Goal: Information Seeking & Learning: Learn about a topic

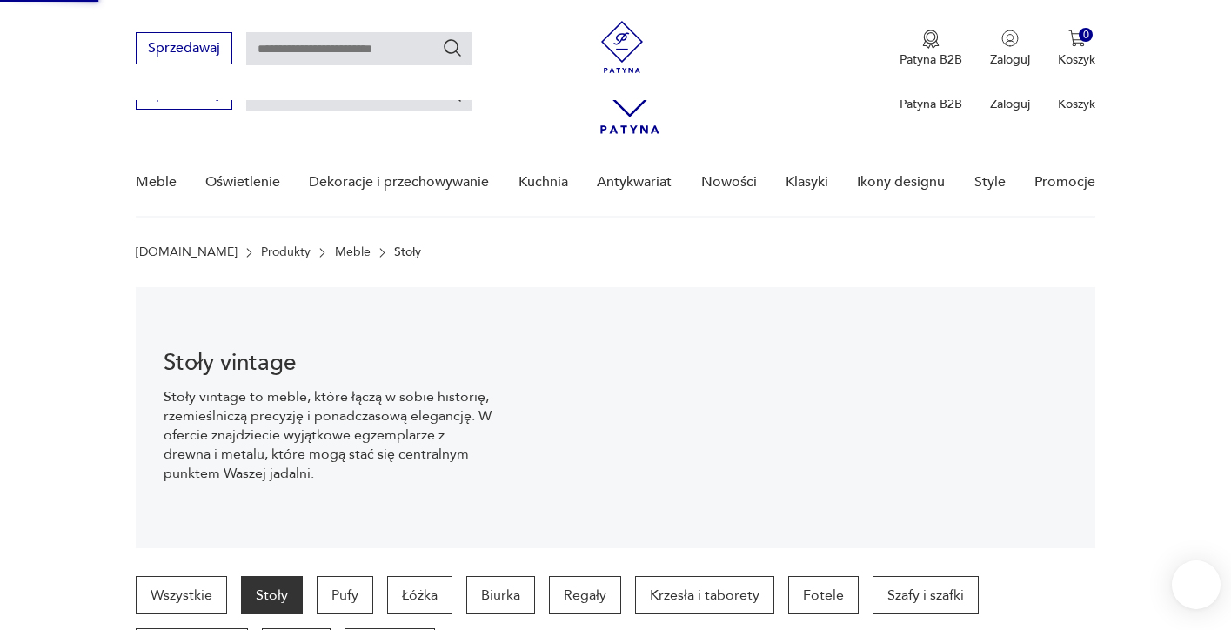
scroll to position [10, 0]
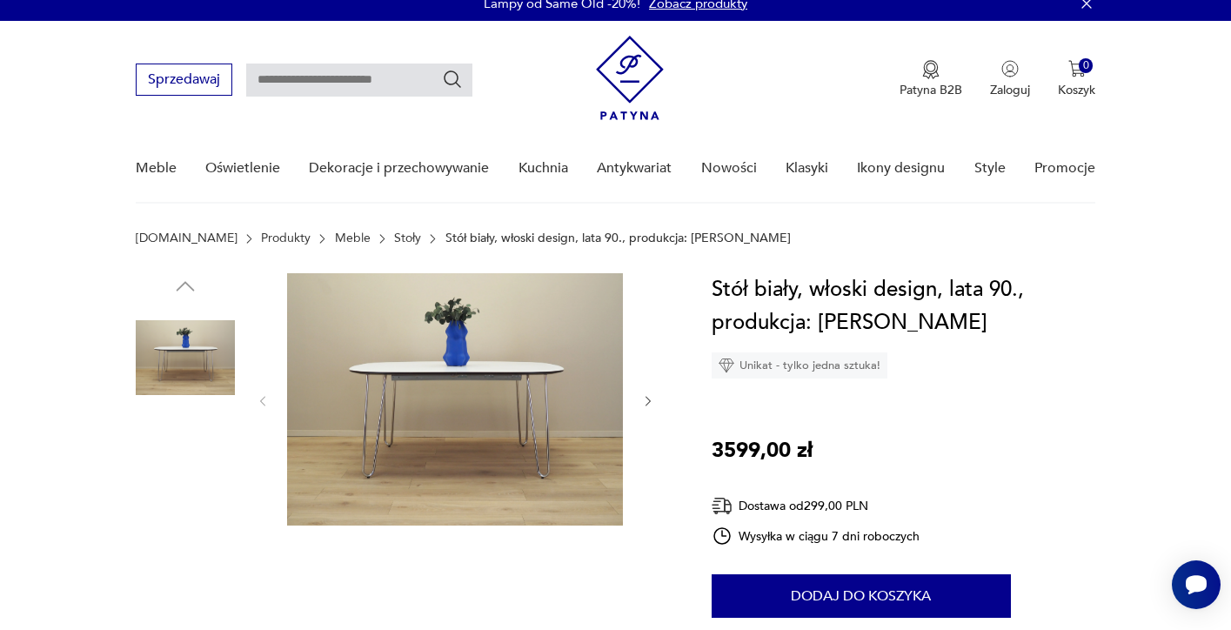
scroll to position [15, 0]
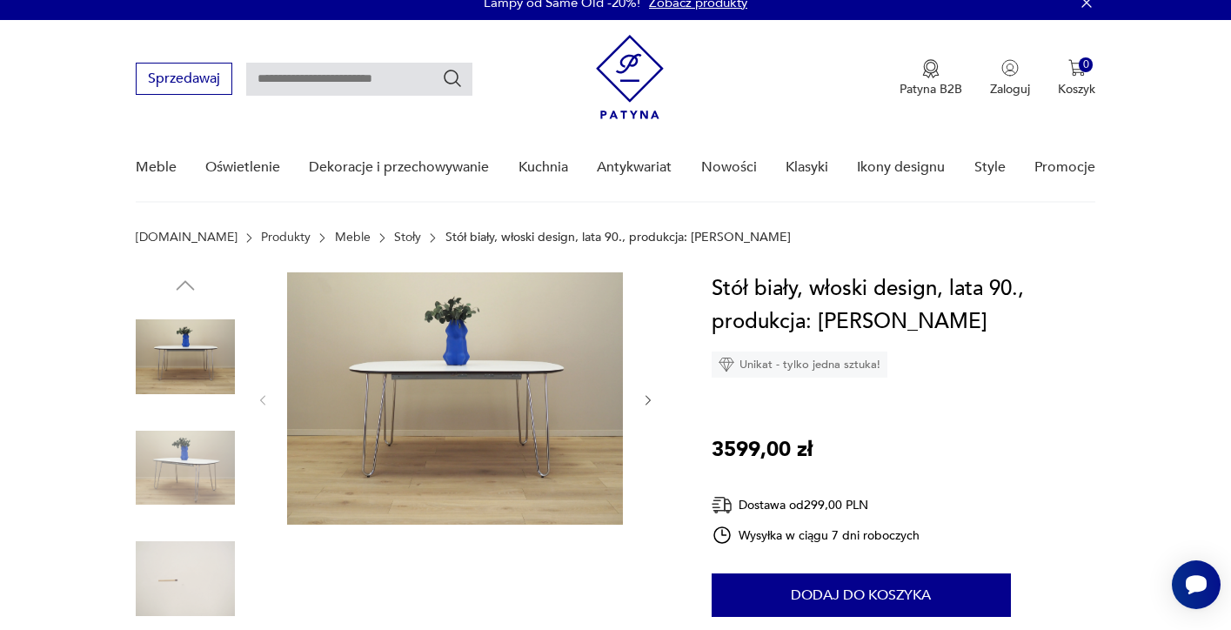
click at [646, 398] on icon "button" at bounding box center [648, 400] width 15 height 15
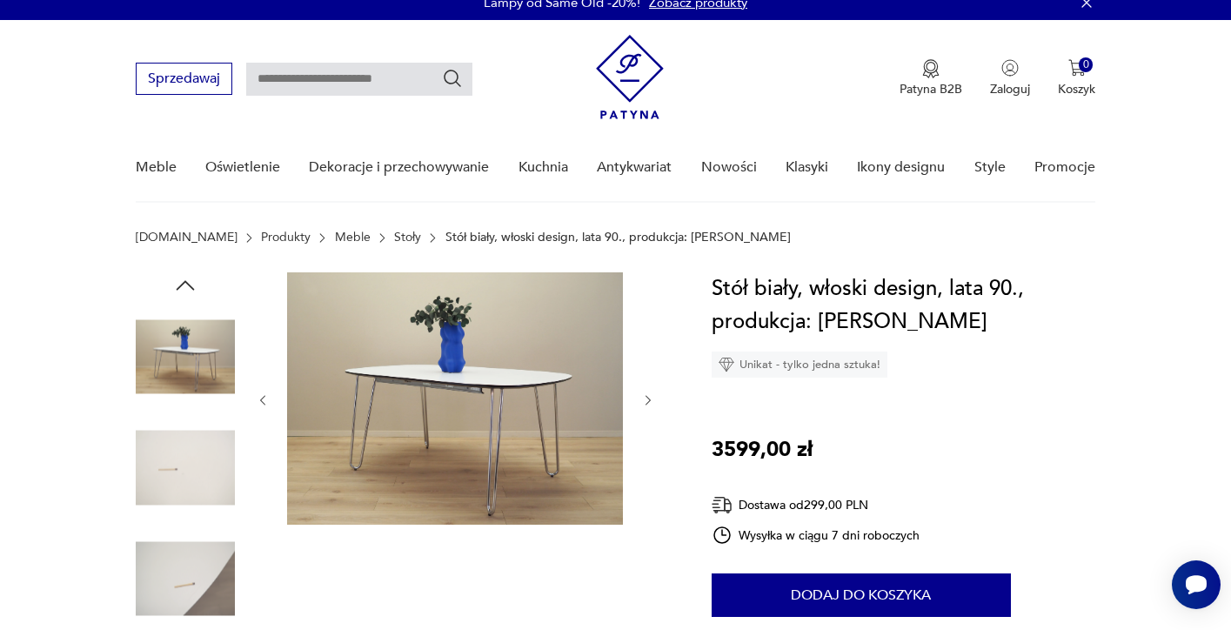
click at [646, 398] on icon "button" at bounding box center [648, 400] width 15 height 15
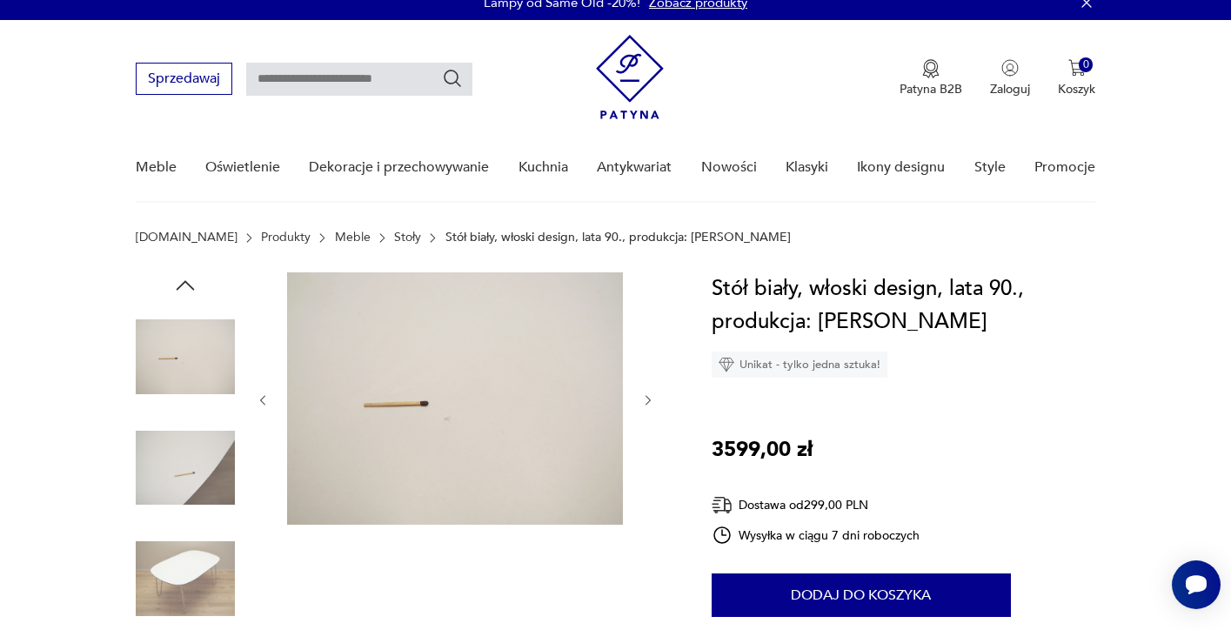
click at [646, 398] on icon "button" at bounding box center [648, 400] width 15 height 15
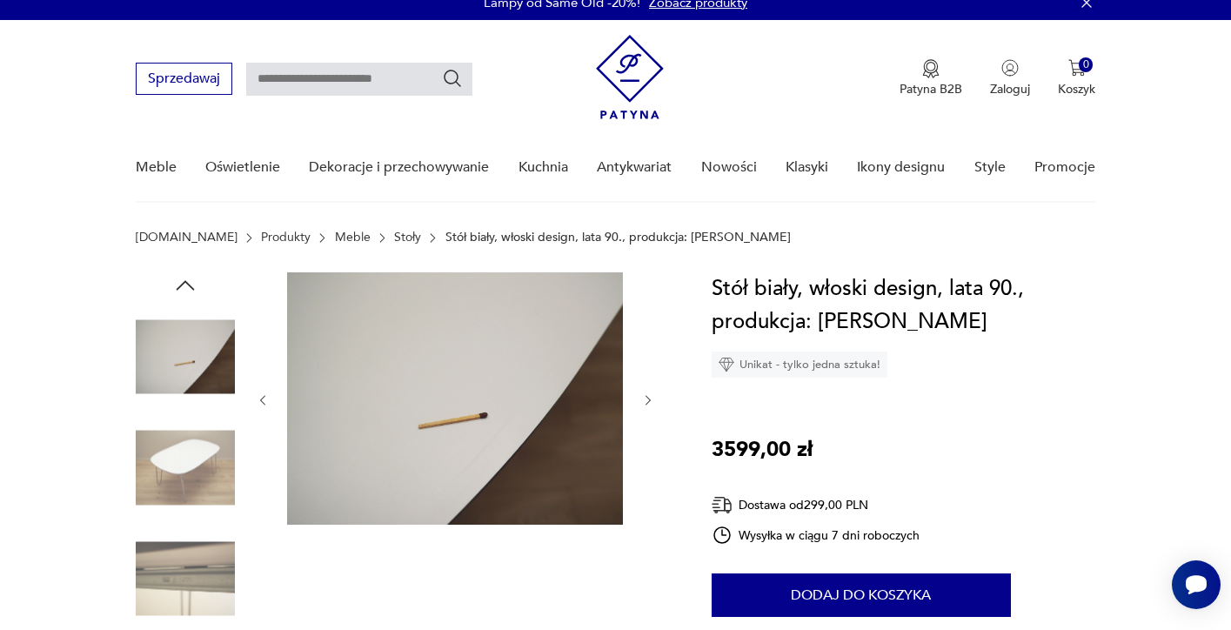
click at [646, 398] on icon "button" at bounding box center [648, 400] width 15 height 15
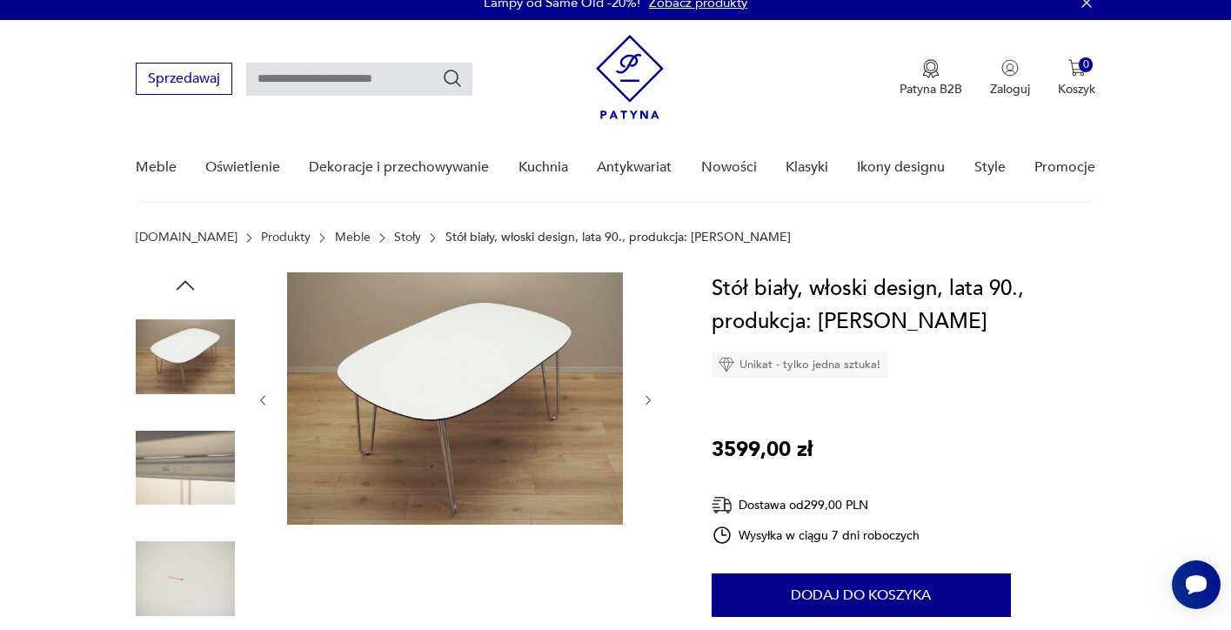
click at [646, 398] on icon "button" at bounding box center [648, 400] width 15 height 15
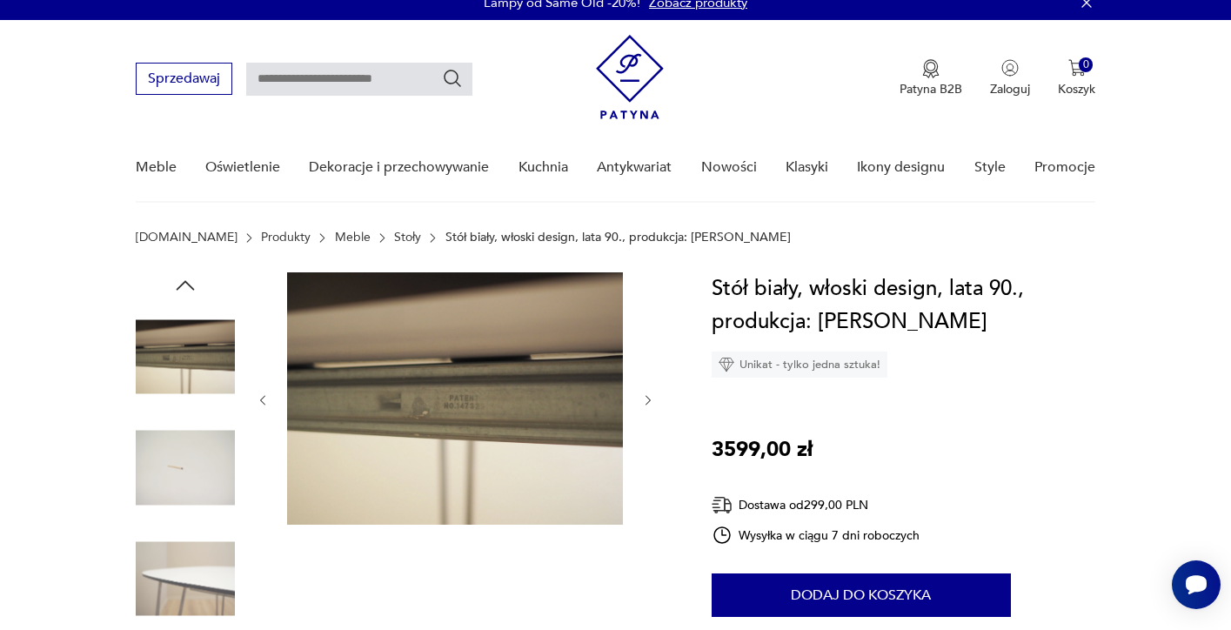
click at [266, 405] on icon "button" at bounding box center [263, 400] width 15 height 15
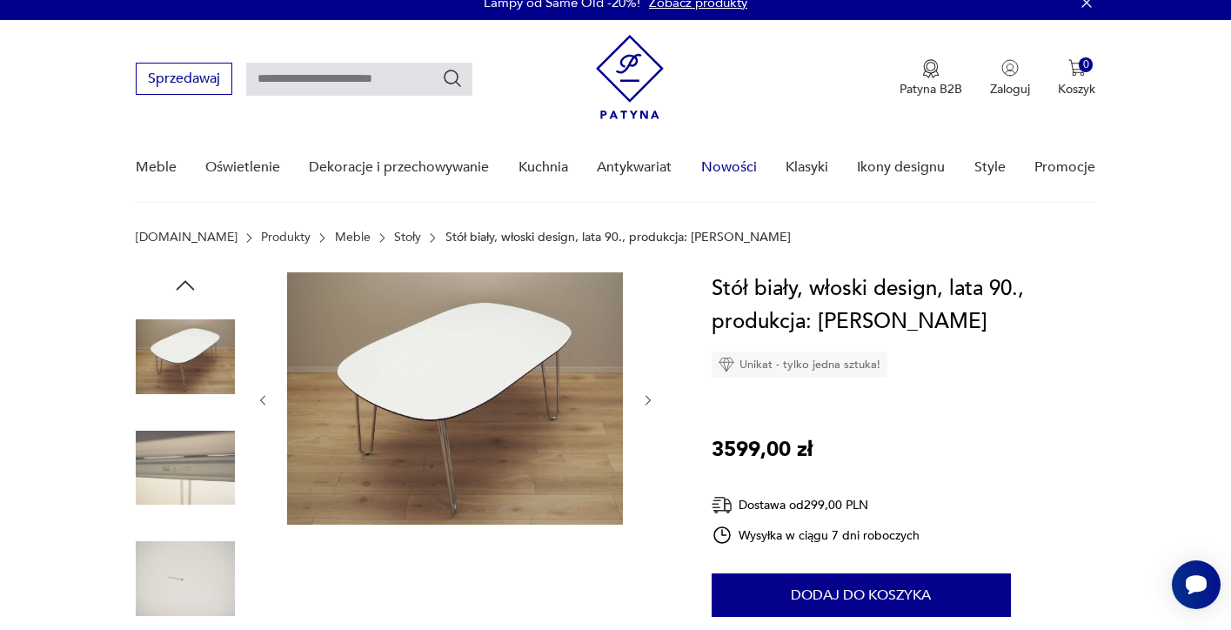
click at [745, 167] on link "Nowości" at bounding box center [729, 167] width 56 height 67
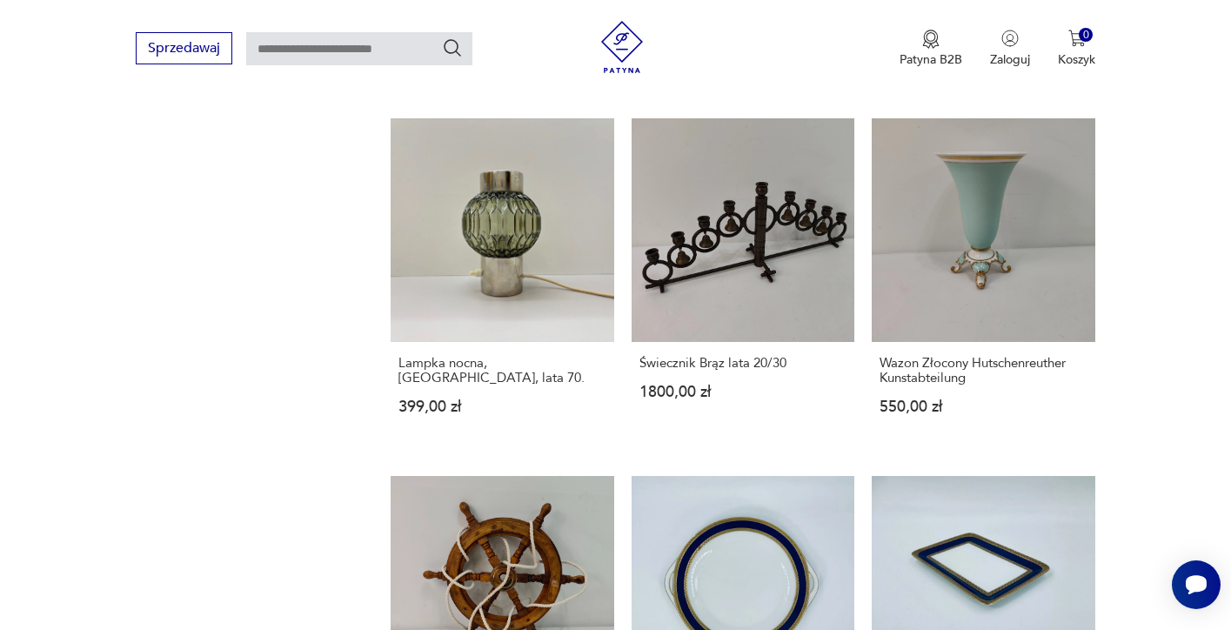
scroll to position [1492, 0]
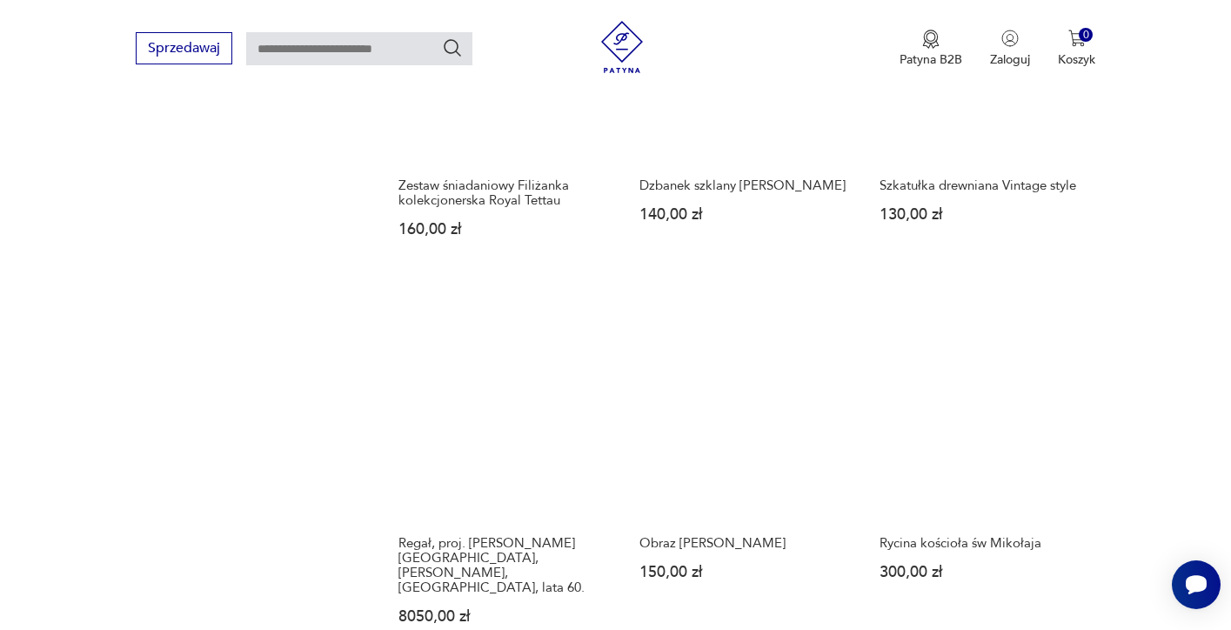
scroll to position [1374, 0]
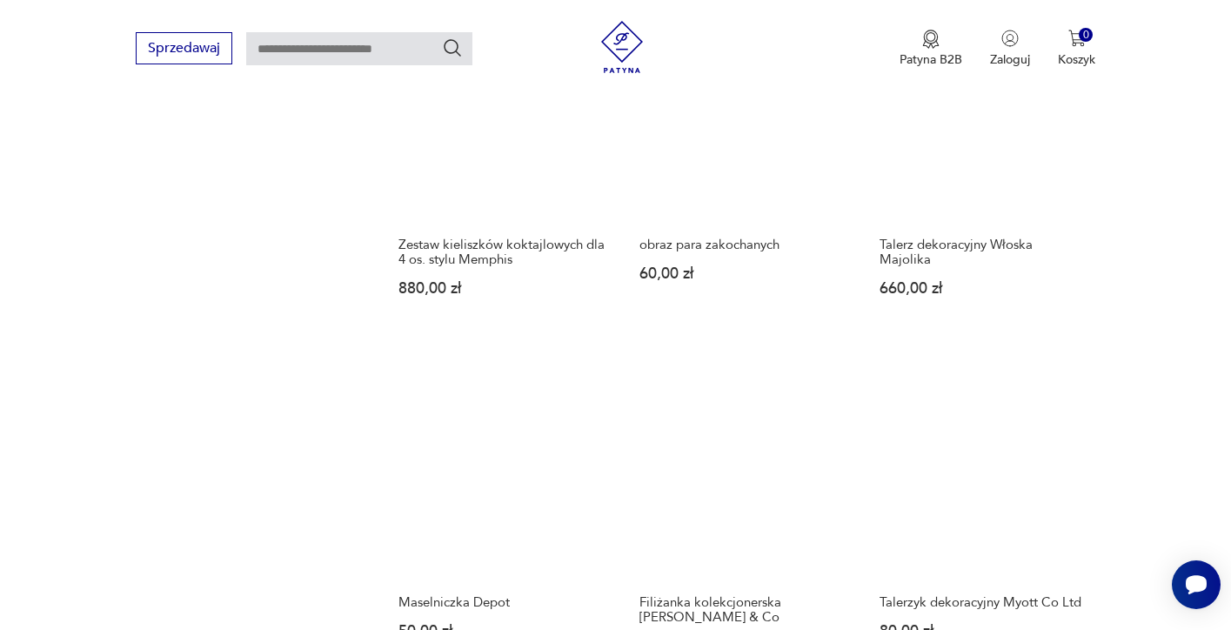
scroll to position [1322, 0]
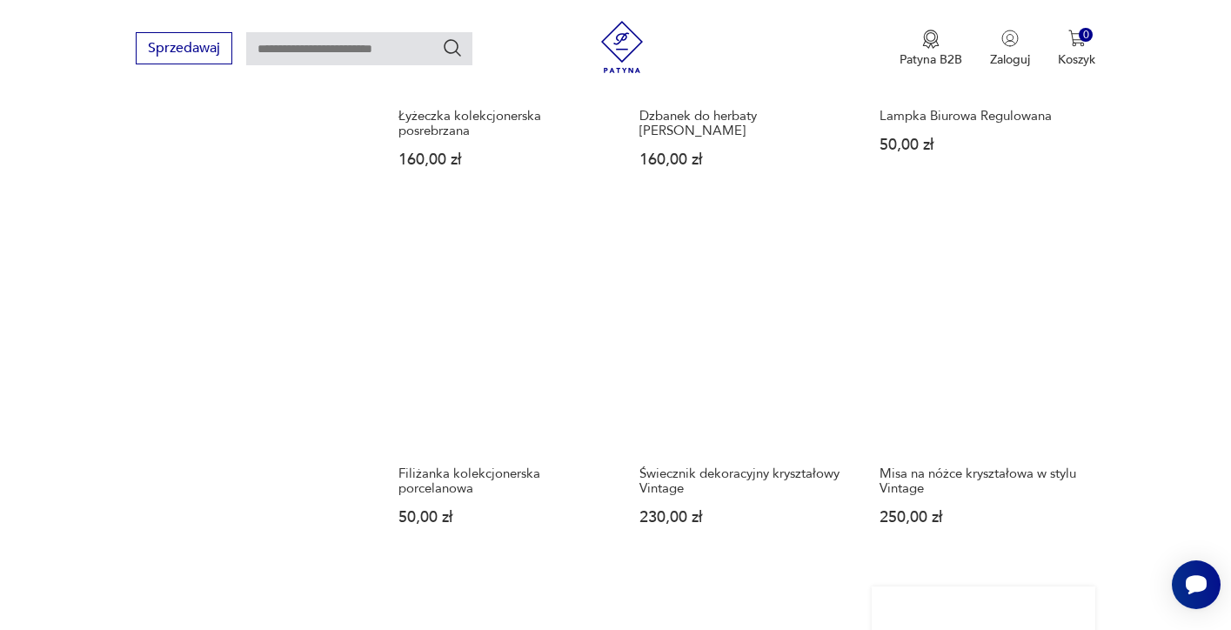
scroll to position [1415, 0]
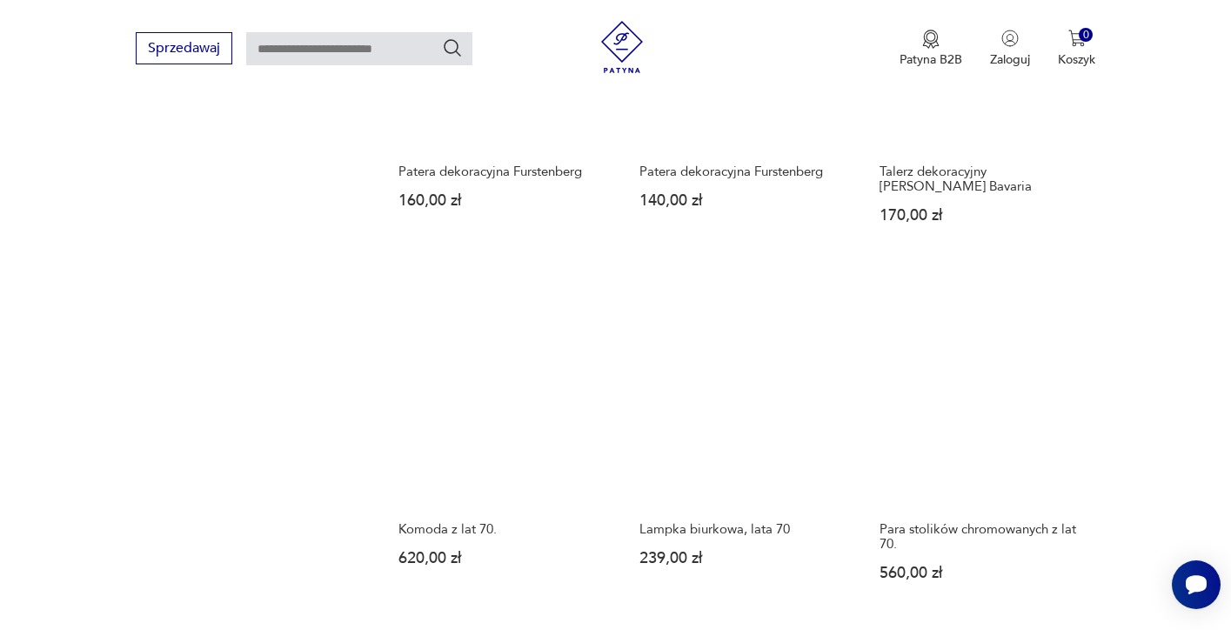
scroll to position [1339, 0]
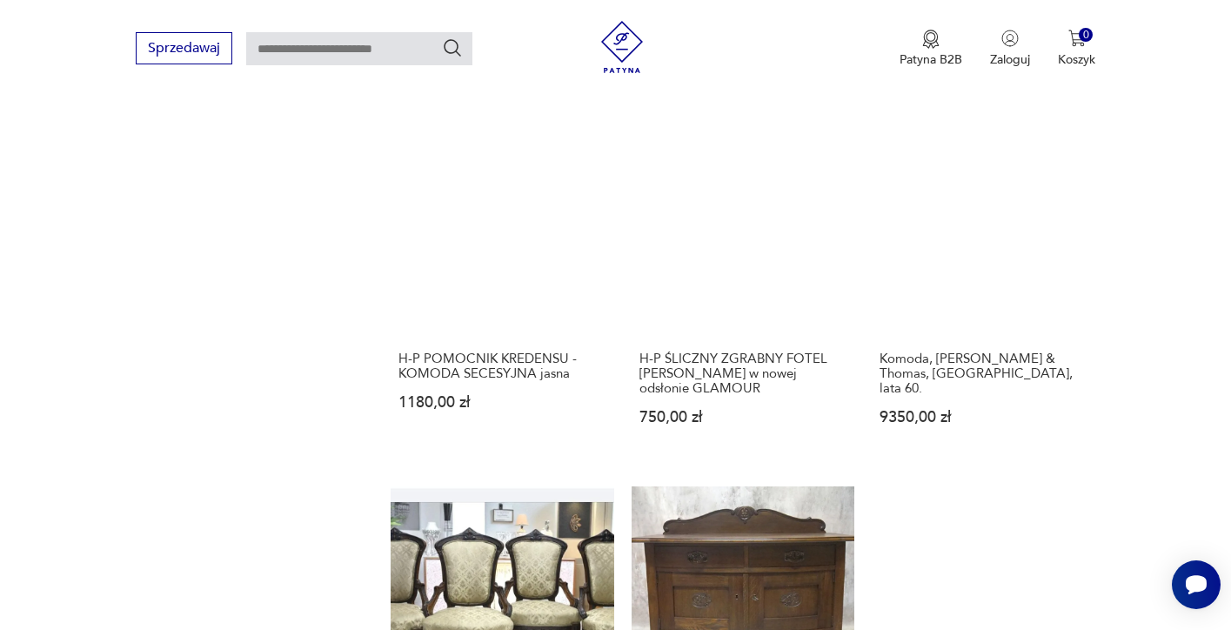
scroll to position [1600, 0]
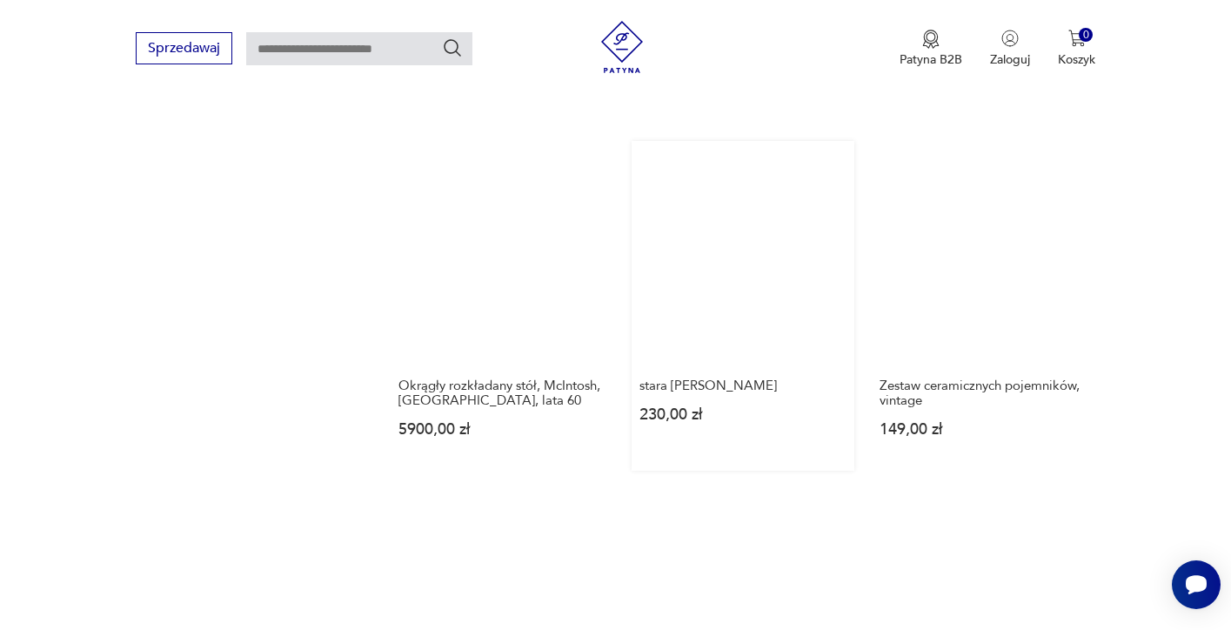
scroll to position [1533, 0]
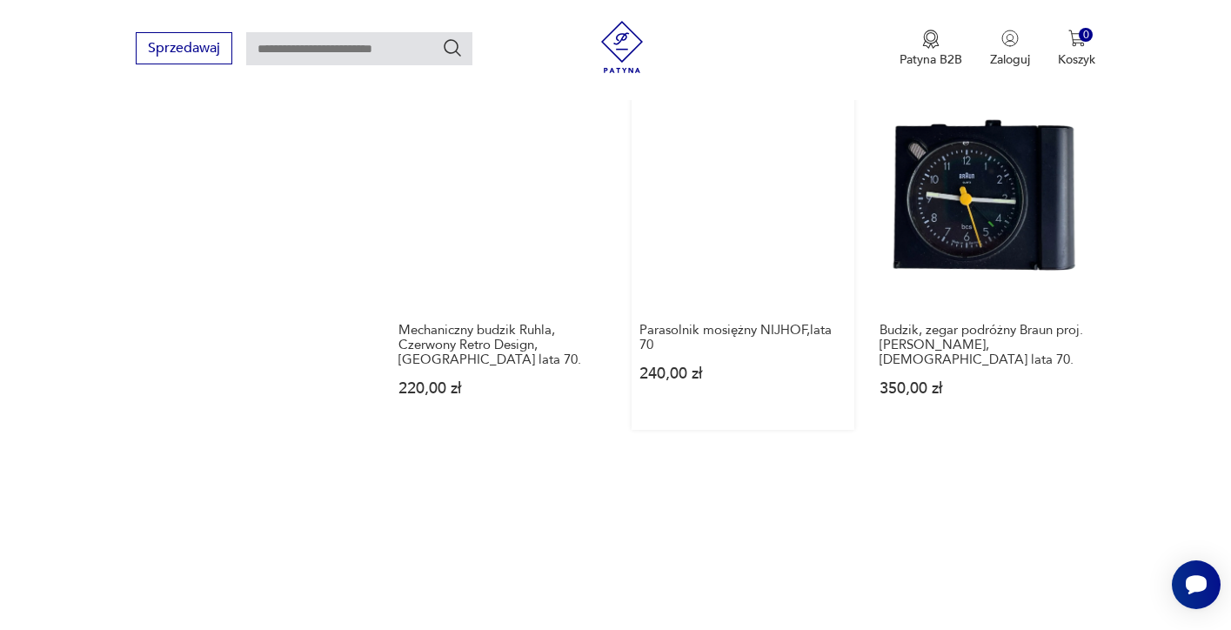
scroll to position [1626, 0]
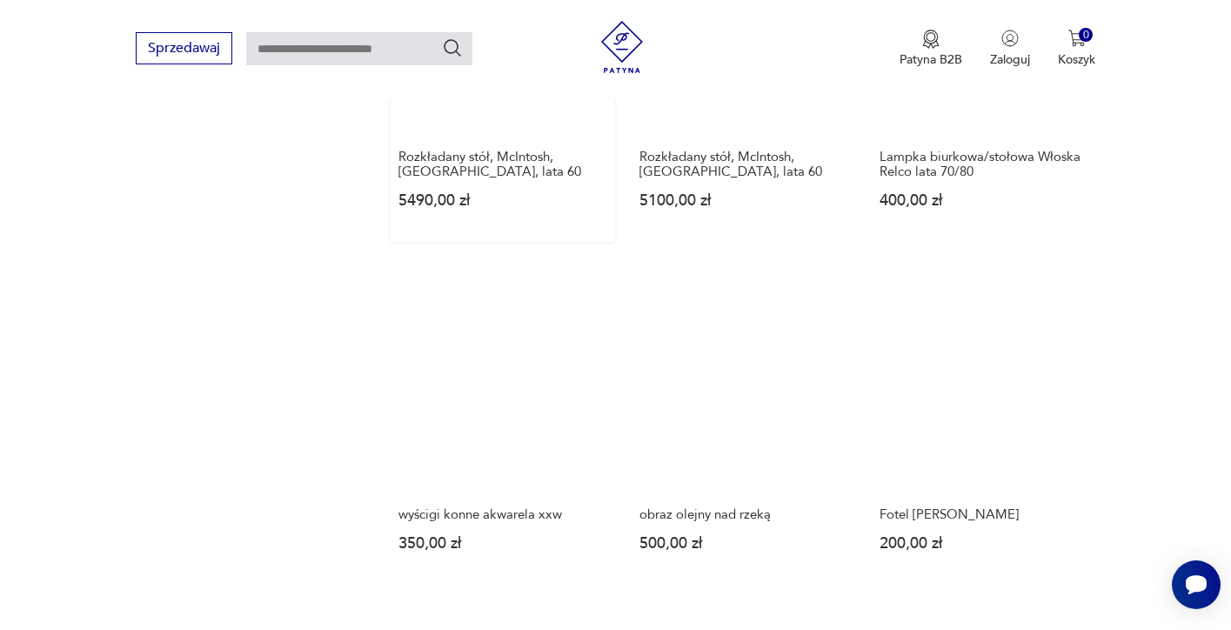
scroll to position [1351, 0]
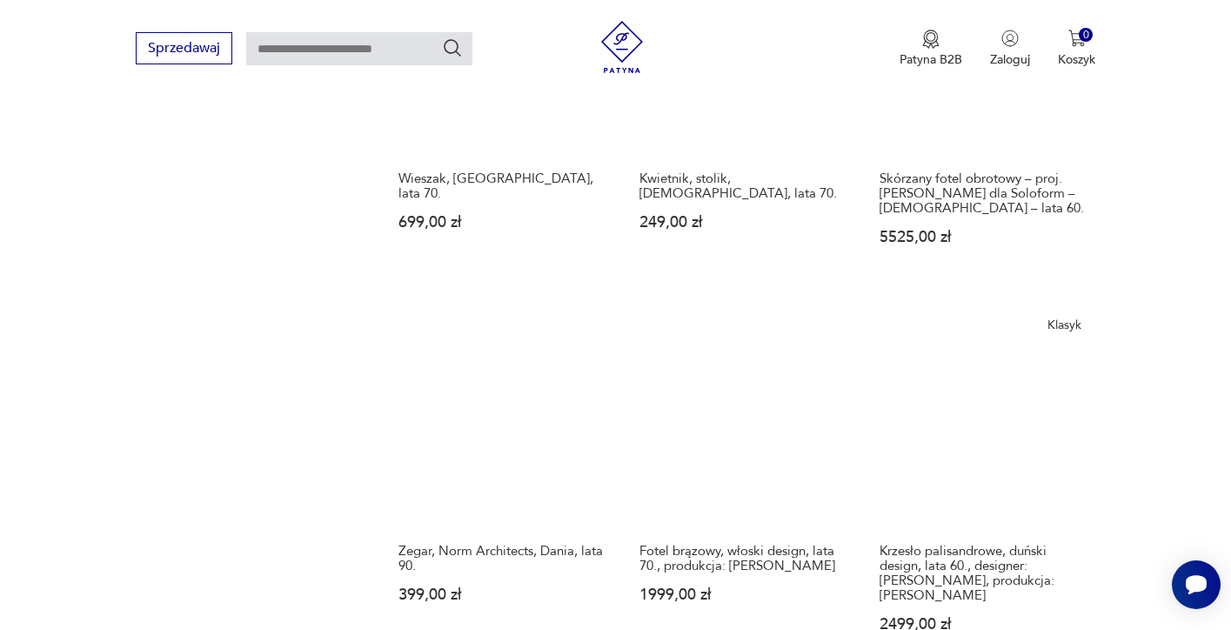
scroll to position [1423, 0]
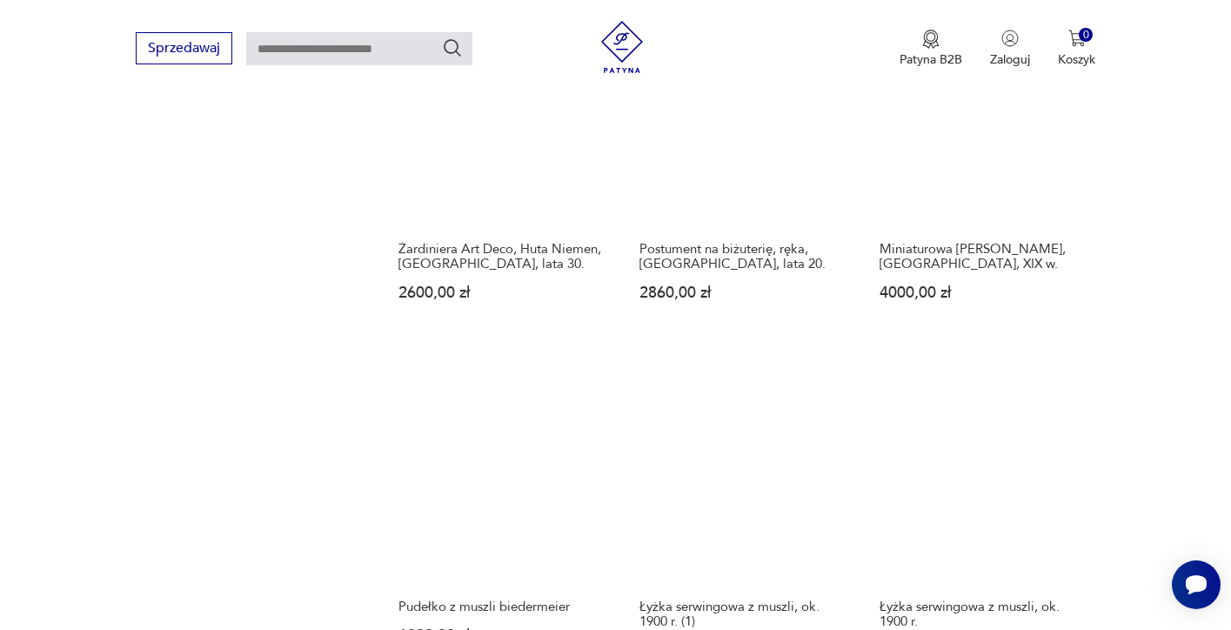
scroll to position [1444, 0]
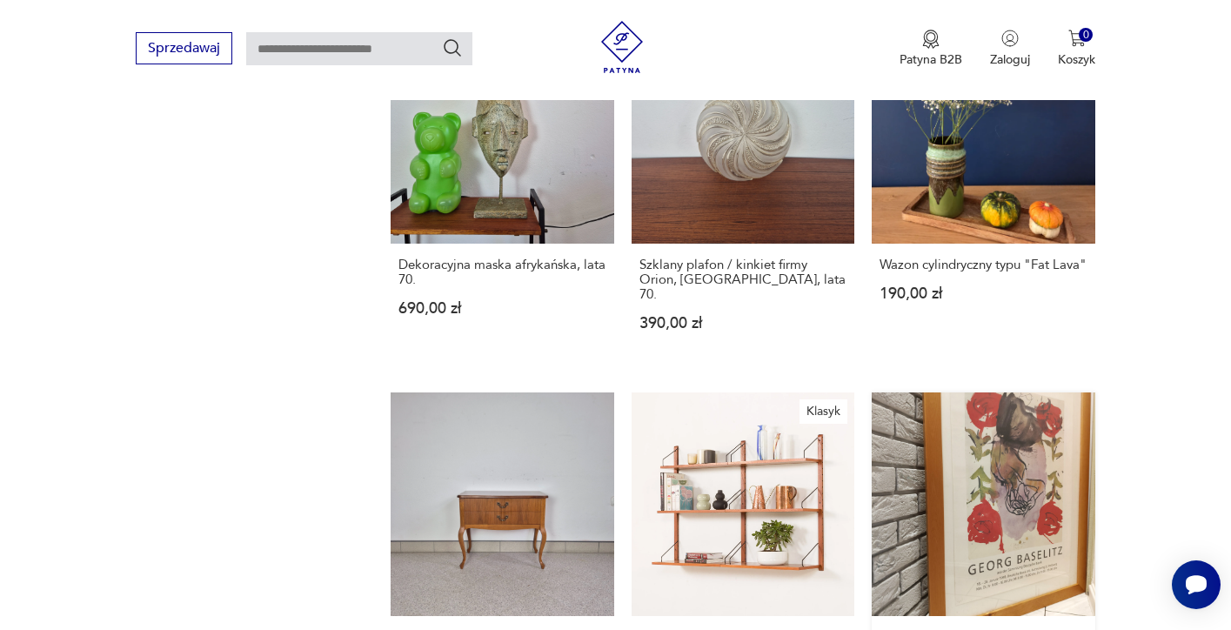
scroll to position [1701, 0]
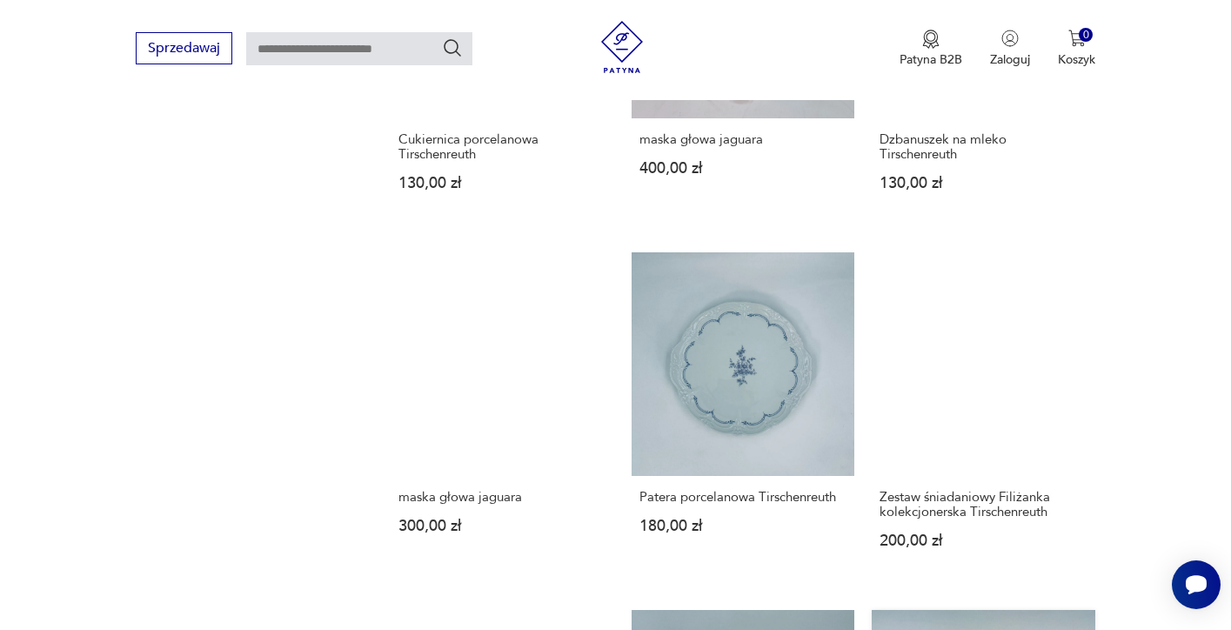
scroll to position [1369, 0]
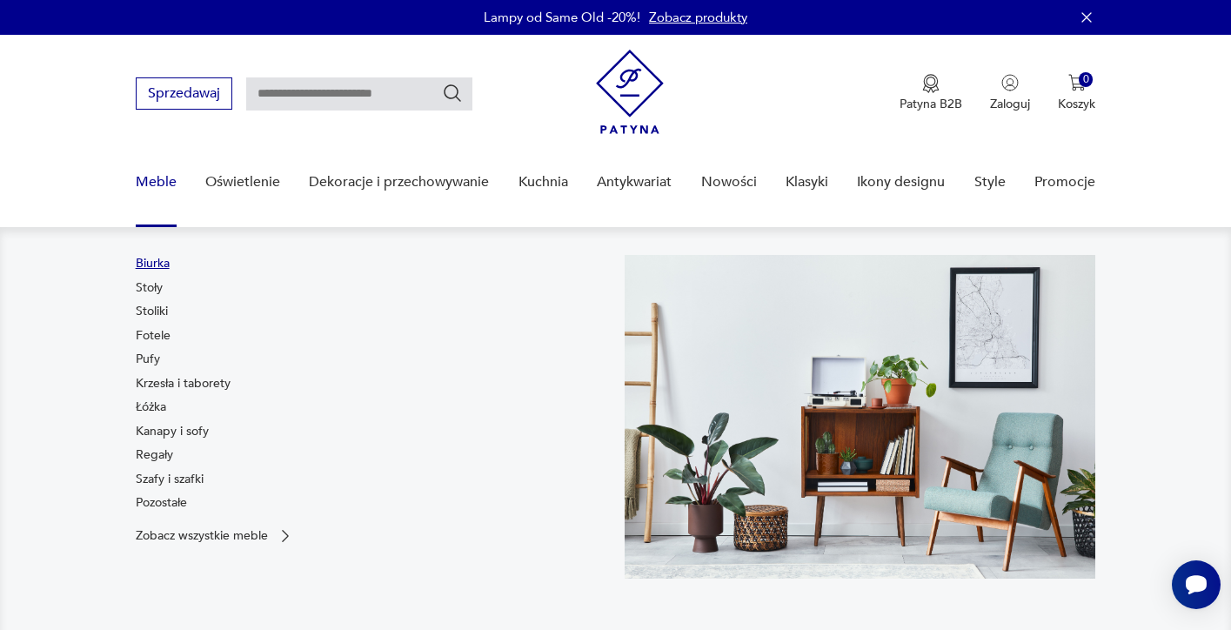
click at [150, 261] on link "Biurka" at bounding box center [153, 263] width 34 height 17
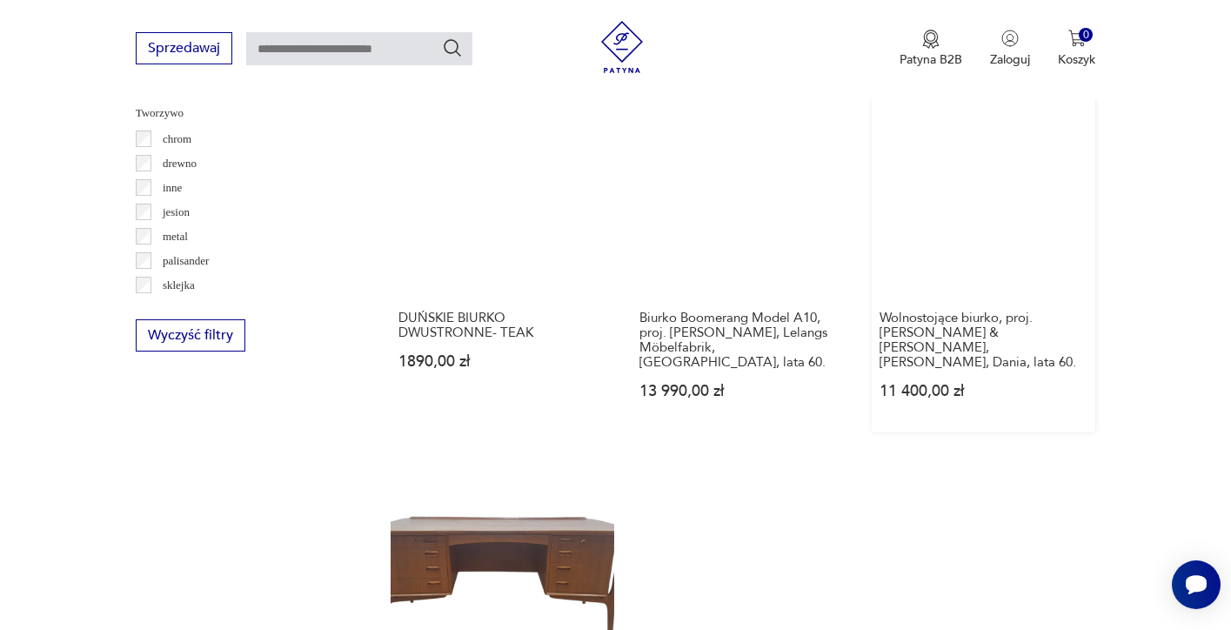
scroll to position [1898, 0]
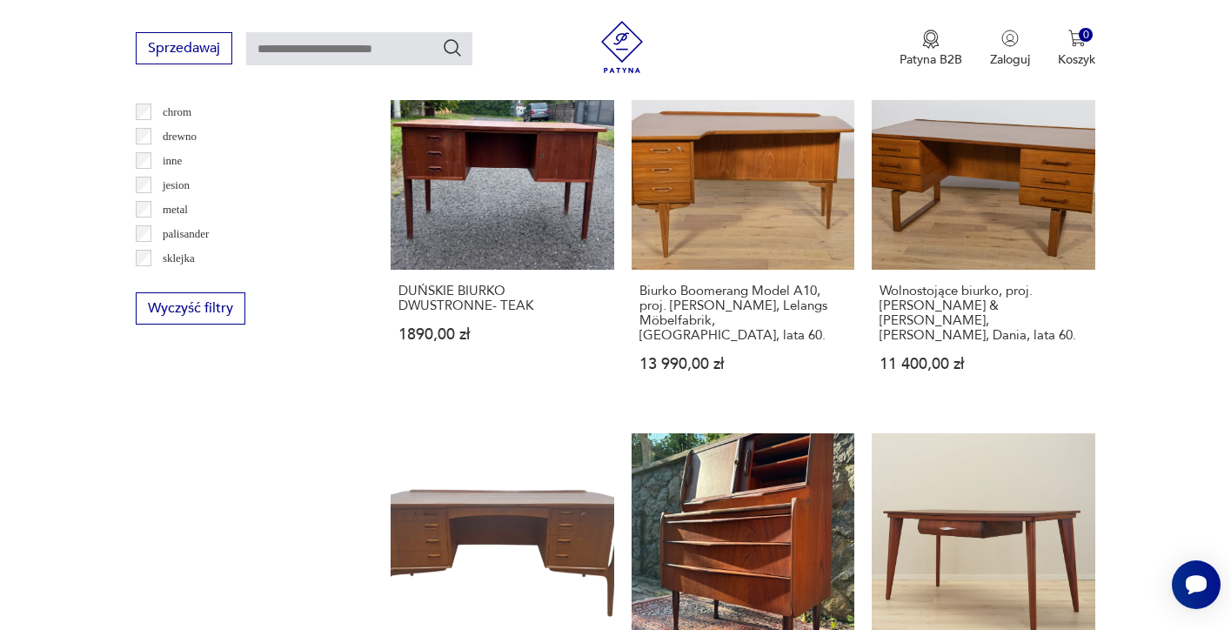
drag, startPoint x: 893, startPoint y: 237, endPoint x: 878, endPoint y: 237, distance: 15.7
click at [878, 237] on div "Znaleziono 327 produktów Filtruj Sortuj według daty dodania Sortuj według daty …" at bounding box center [743, 33] width 705 height 2415
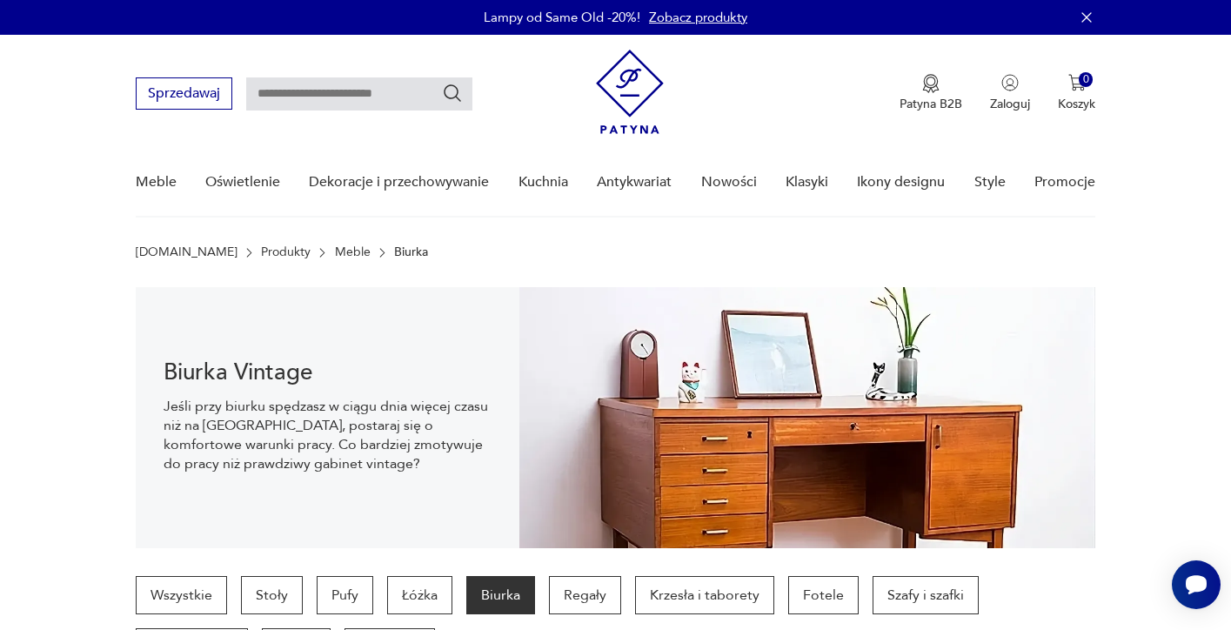
scroll to position [0, 0]
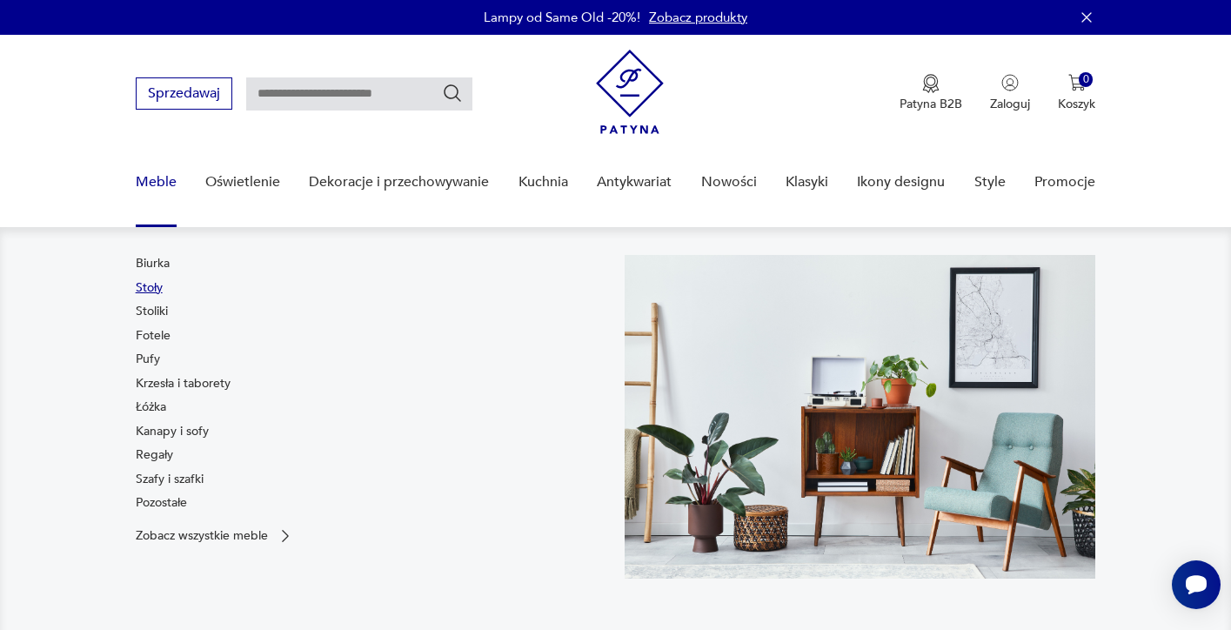
click at [157, 290] on link "Stoły" at bounding box center [149, 287] width 27 height 17
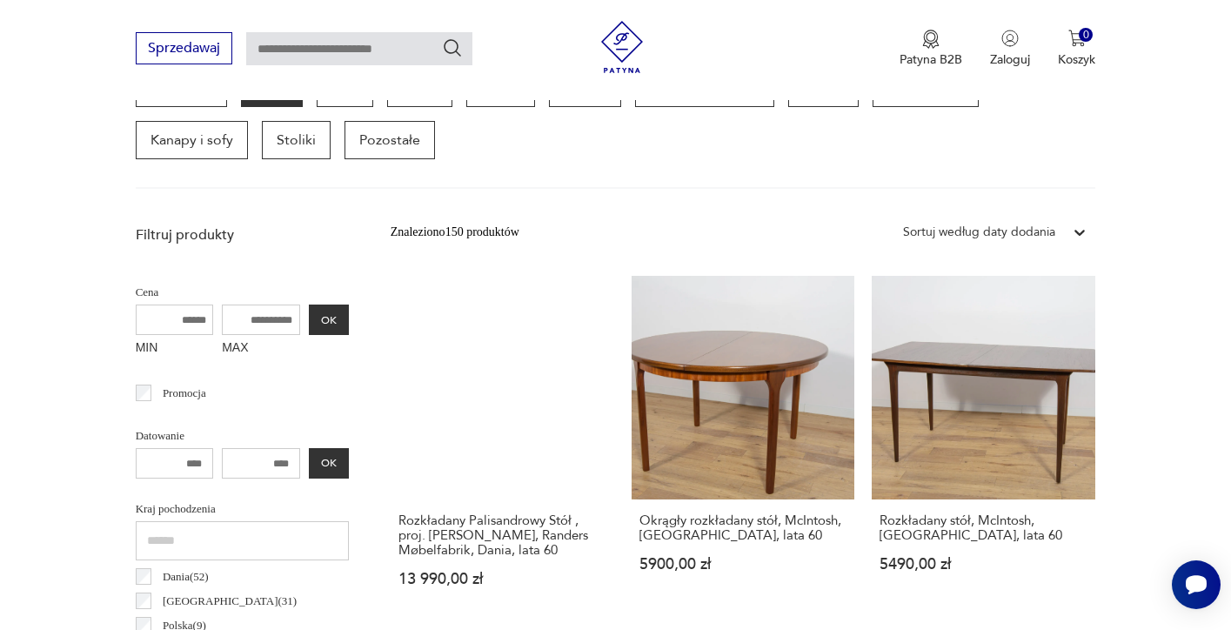
scroll to position [510, 0]
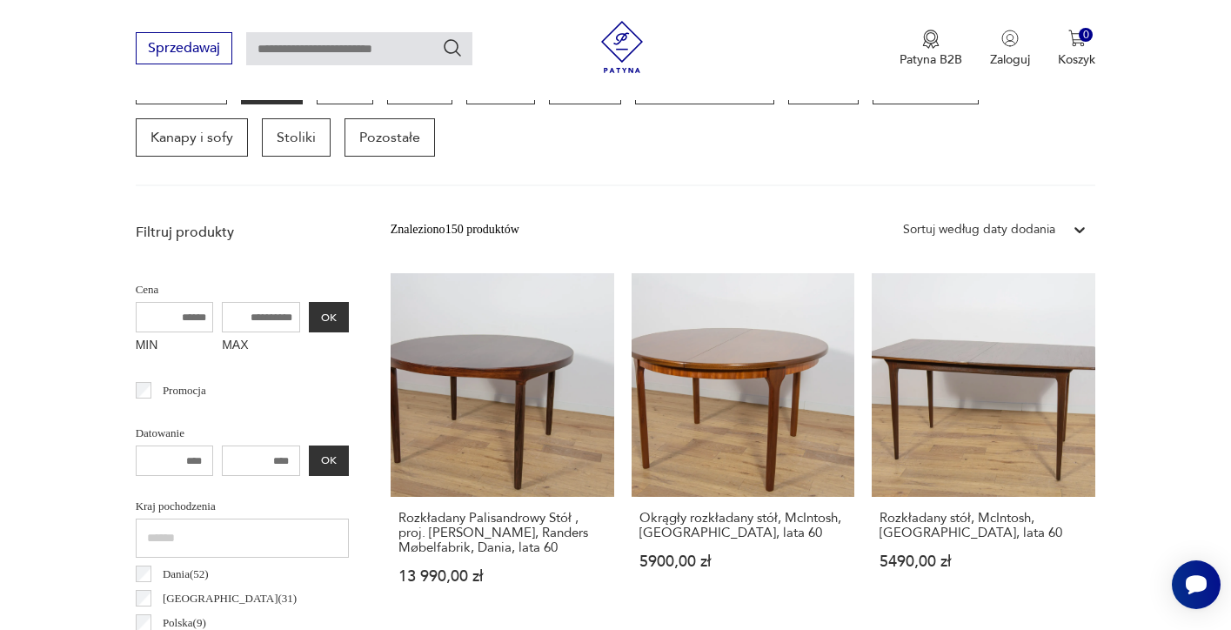
click at [1059, 224] on div "Sortuj według daty dodania" at bounding box center [979, 229] width 170 height 23
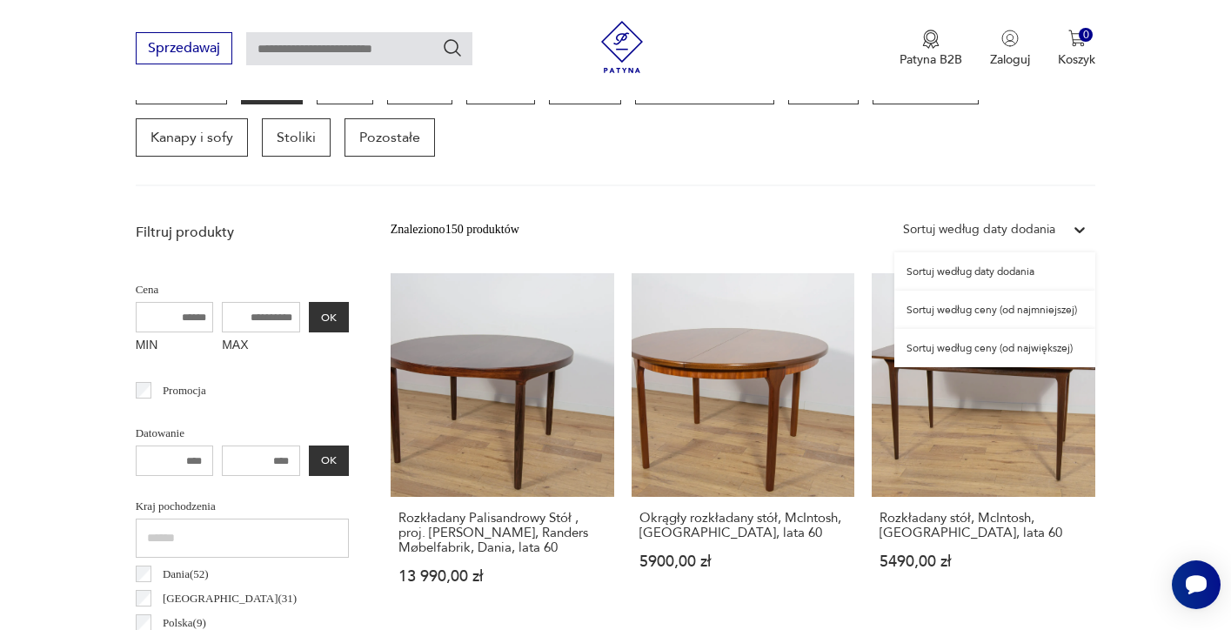
click at [1042, 308] on div "Sortuj według ceny (od najmniejszej)" at bounding box center [994, 310] width 201 height 38
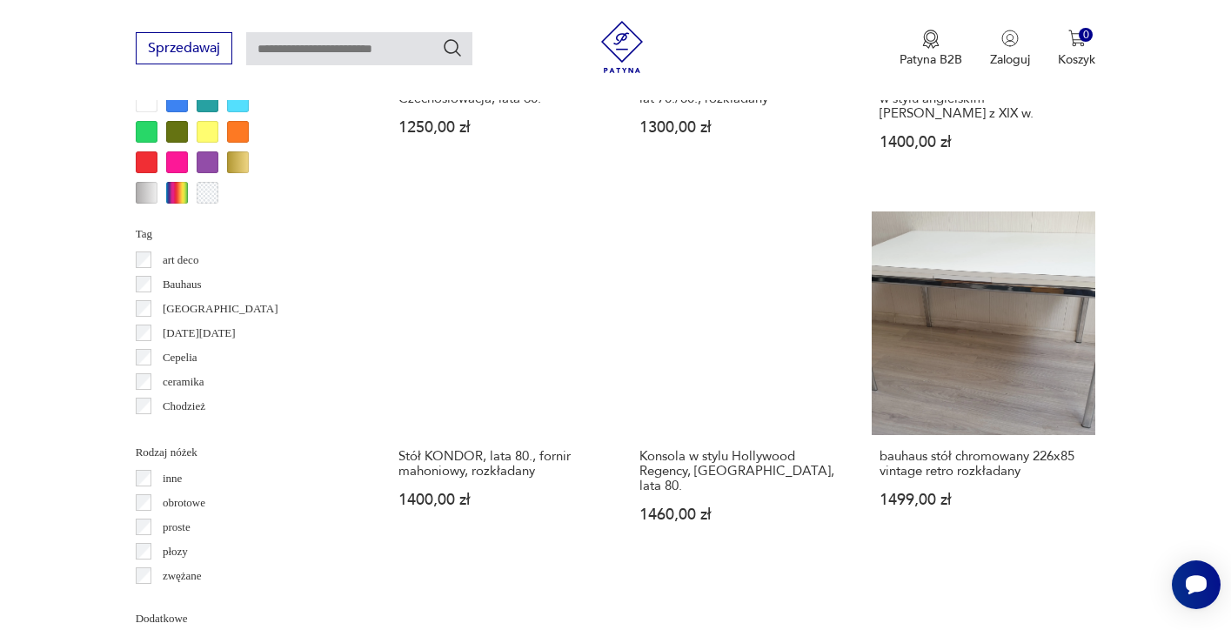
scroll to position [1693, 0]
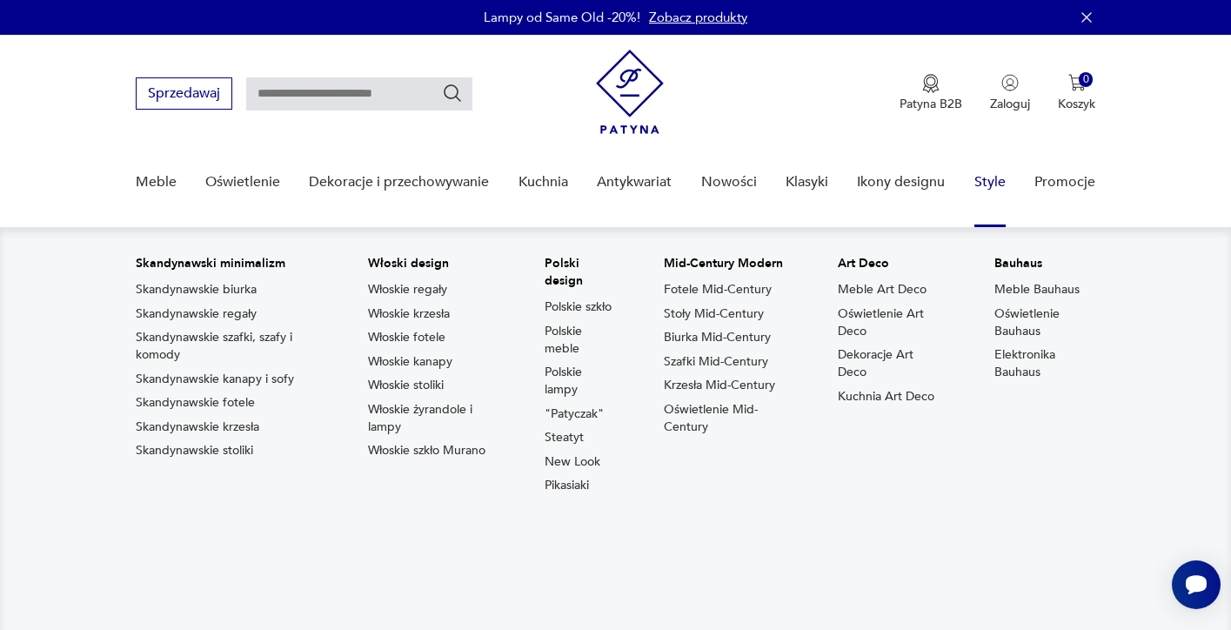
click at [1027, 180] on div "Meble Oświetlenie Dekoracje i przechowywanie Kuchnia Antykwariat Nowości Klasyk…" at bounding box center [616, 188] width 960 height 78
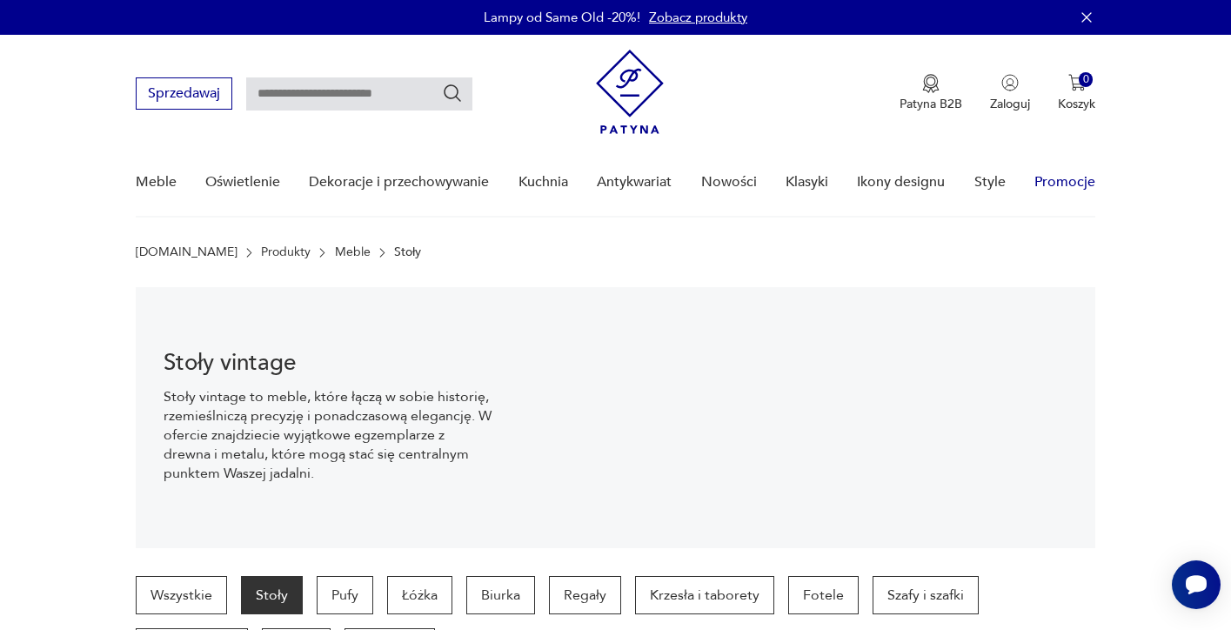
click at [1051, 180] on link "Promocje" at bounding box center [1064, 182] width 61 height 67
